Goal: Information Seeking & Learning: Find specific fact

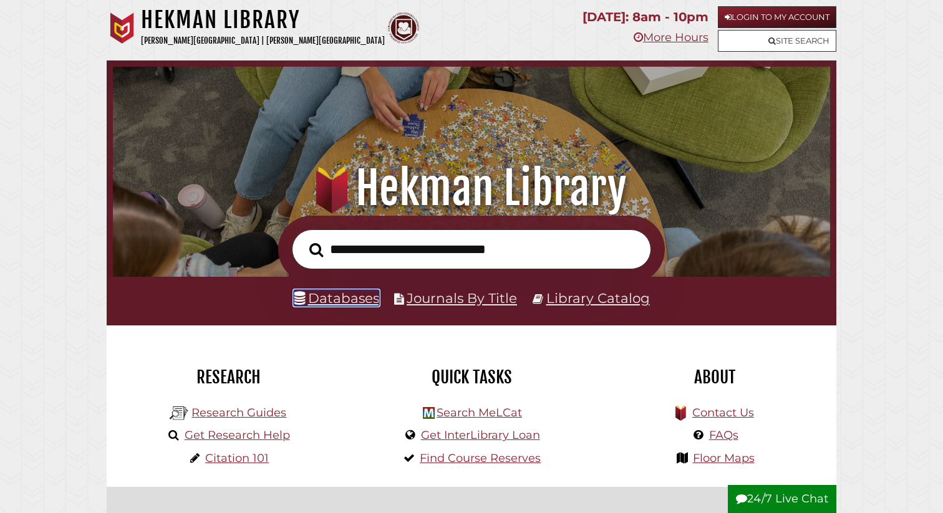
click at [350, 304] on link "Databases" at bounding box center [336, 298] width 85 height 16
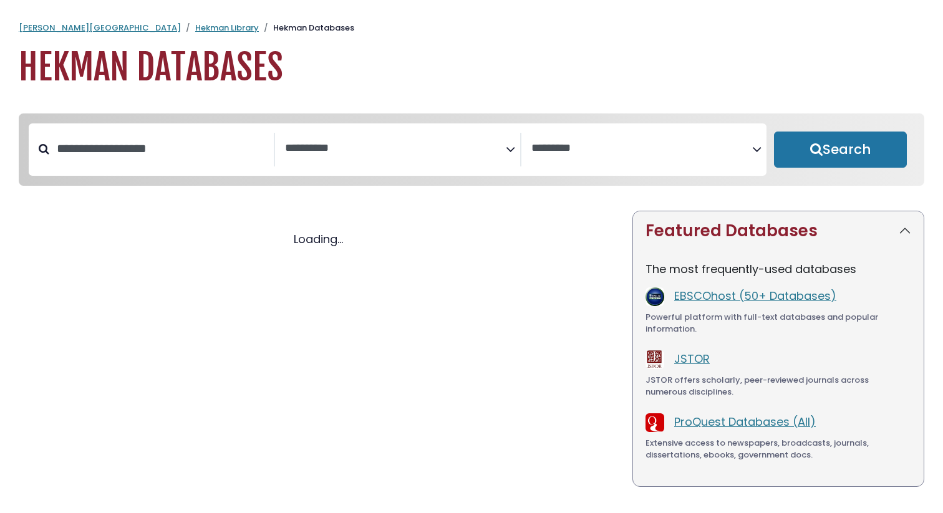
select select "Database Subject Filter"
select select "Database Vendors Filter"
select select "Database Subject Filter"
select select "Database Vendors Filter"
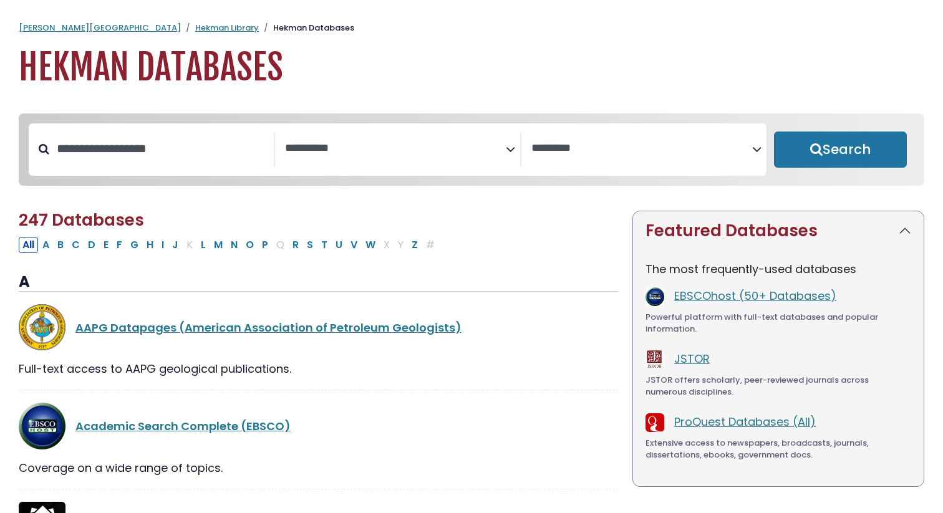
click at [39, 157] on div "Search filters" at bounding box center [152, 150] width 246 height 34
click at [45, 152] on div "Search filters" at bounding box center [152, 150] width 246 height 34
click at [35, 150] on div "Search filters" at bounding box center [152, 150] width 246 height 34
click at [94, 148] on input "Search database by title or keyword" at bounding box center [161, 148] width 225 height 21
type input "****"
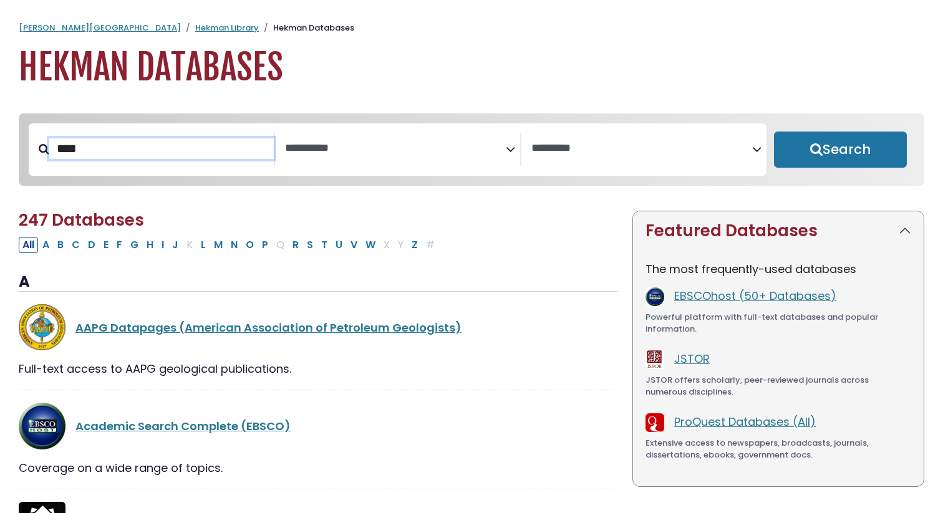
click at [774, 132] on button "Search" at bounding box center [840, 150] width 133 height 36
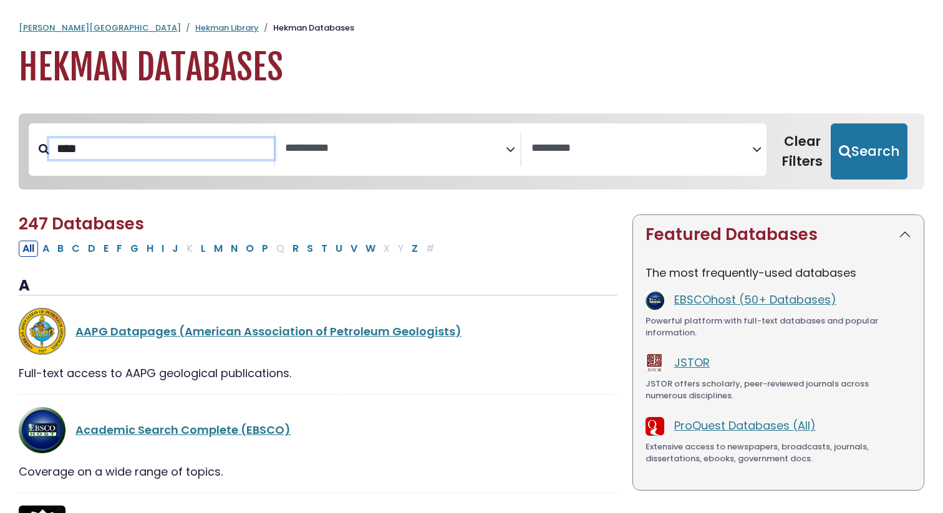
select select "Database Subject Filter"
select select "Database Vendors Filter"
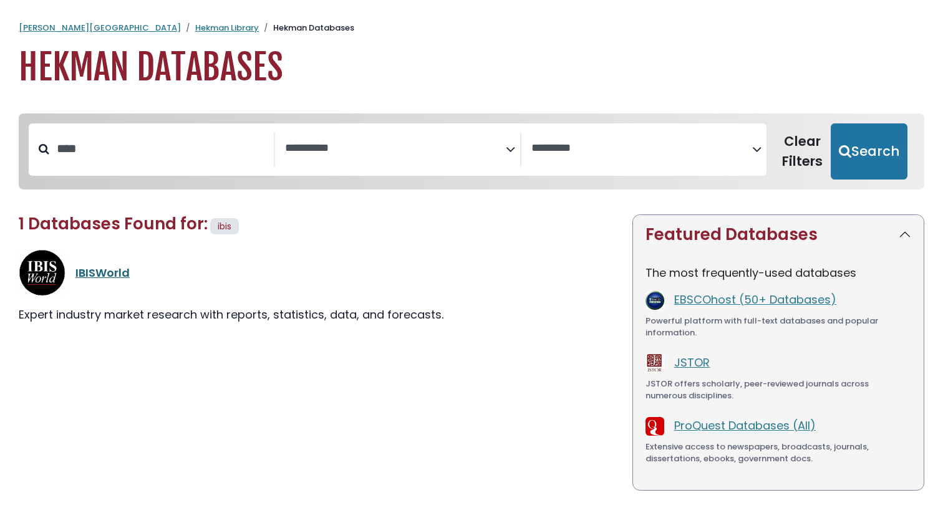
click at [88, 269] on link "IBISWorld" at bounding box center [102, 273] width 54 height 16
